Goal: Book appointment/travel/reservation

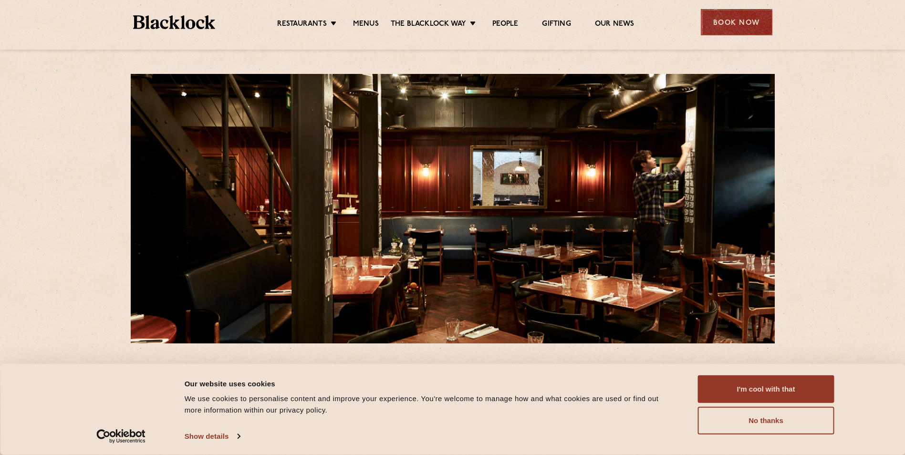
click at [746, 32] on div "Book Now" at bounding box center [736, 22] width 72 height 26
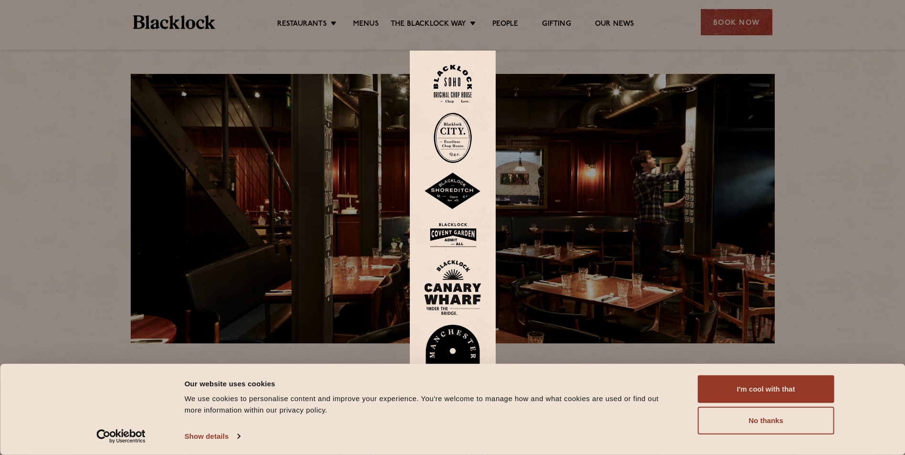
click at [459, 90] on img at bounding box center [452, 84] width 38 height 39
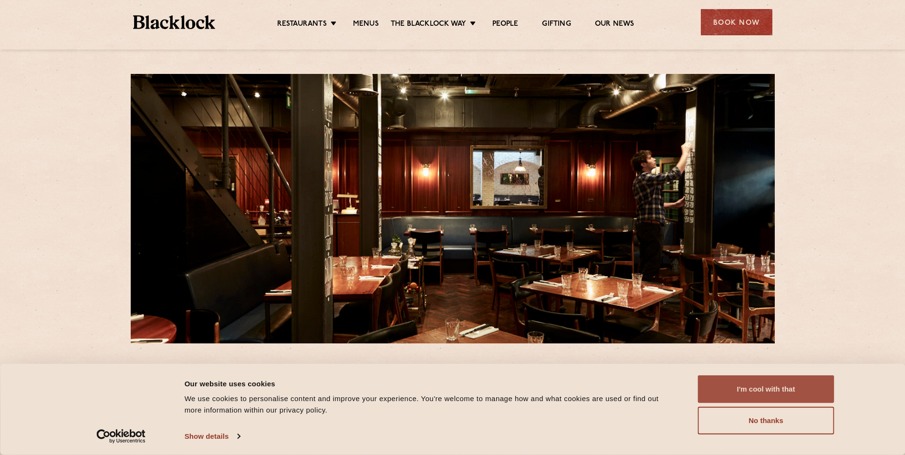
click at [791, 388] on button "I'm cool with that" at bounding box center [766, 389] width 136 height 28
